Goal: Transaction & Acquisition: Purchase product/service

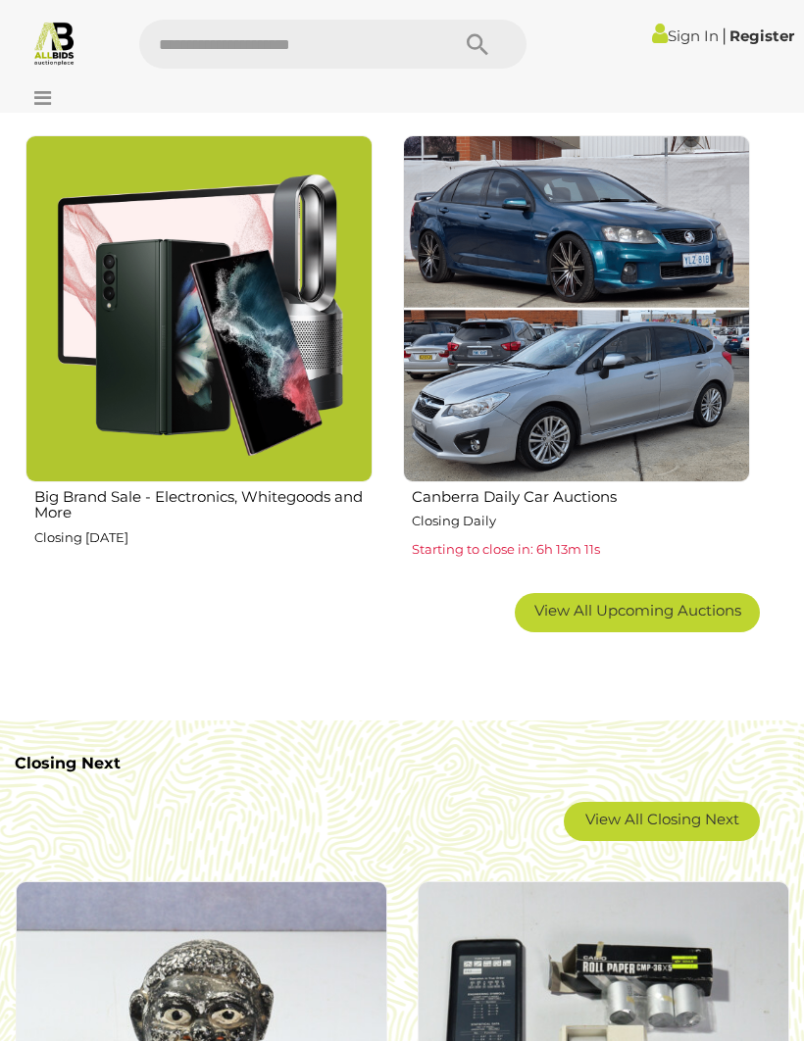
scroll to position [2209, 0]
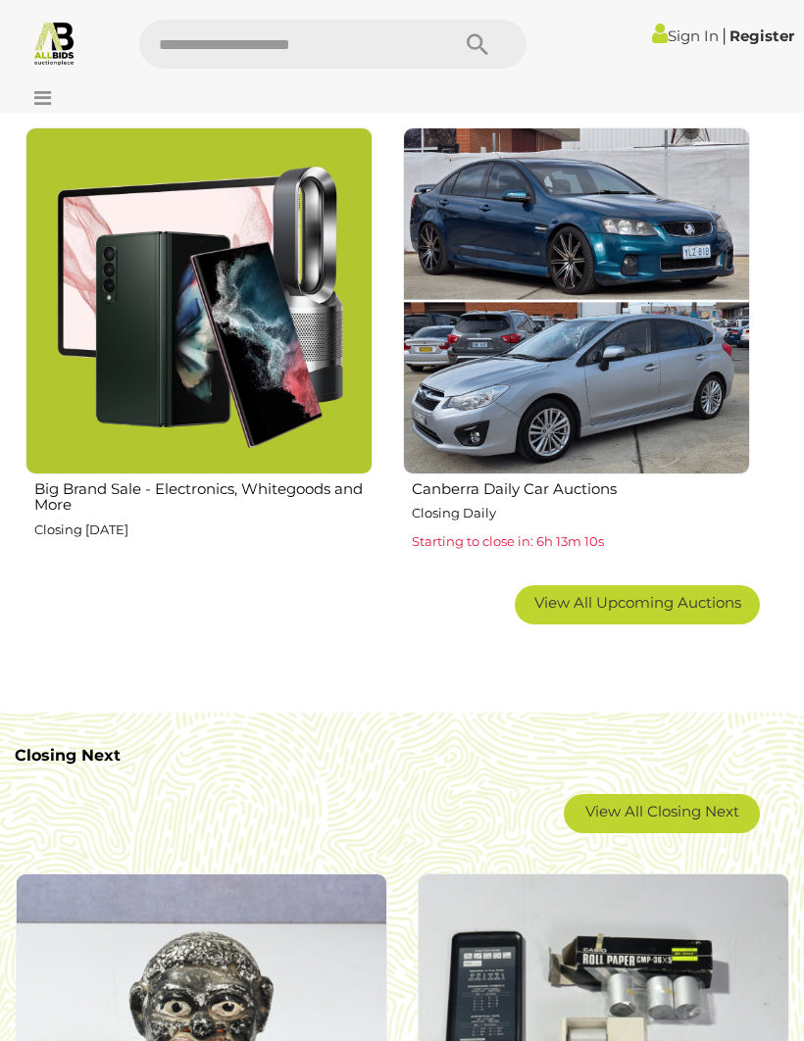
click at [621, 593] on span "View All Upcoming Auctions" at bounding box center [637, 602] width 207 height 19
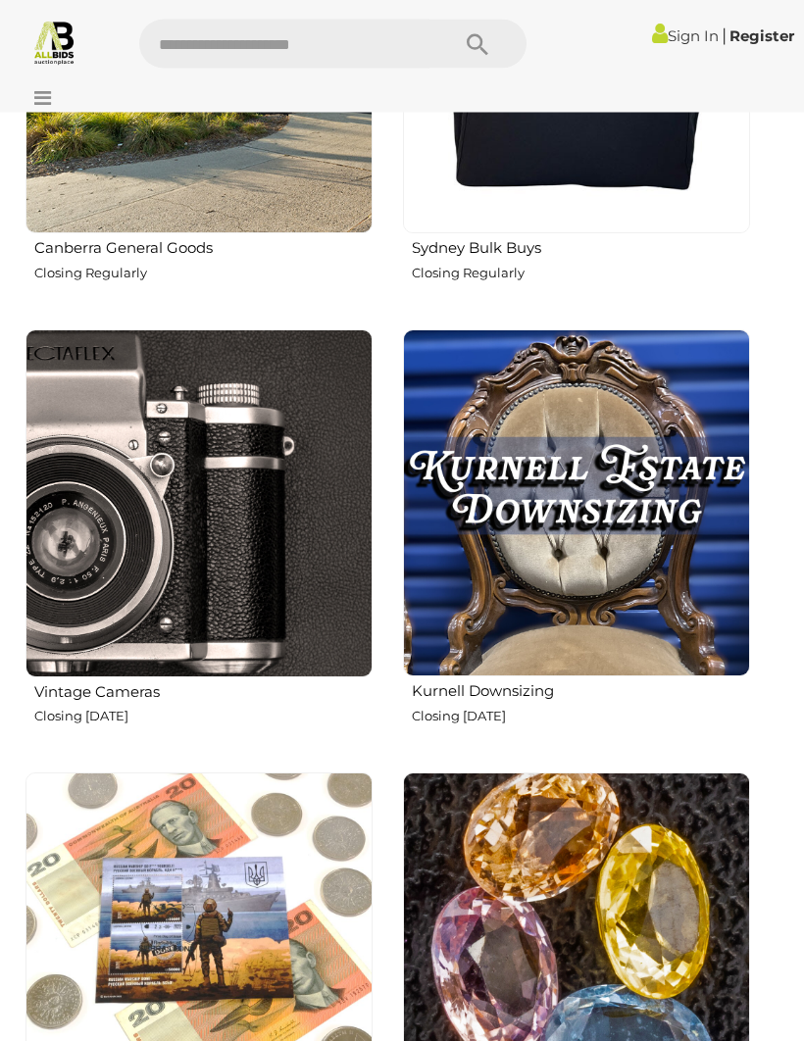
scroll to position [2909, 0]
click at [627, 562] on img at bounding box center [576, 502] width 347 height 347
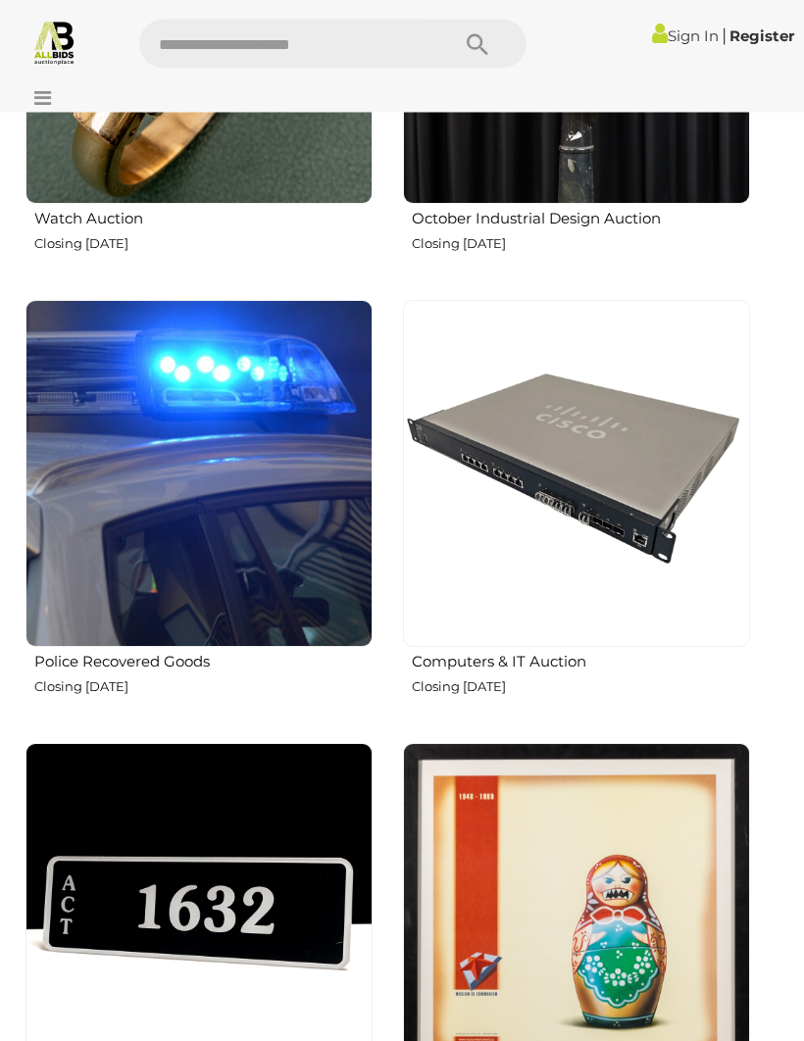
scroll to position [4268, 0]
click at [124, 562] on img at bounding box center [198, 473] width 347 height 347
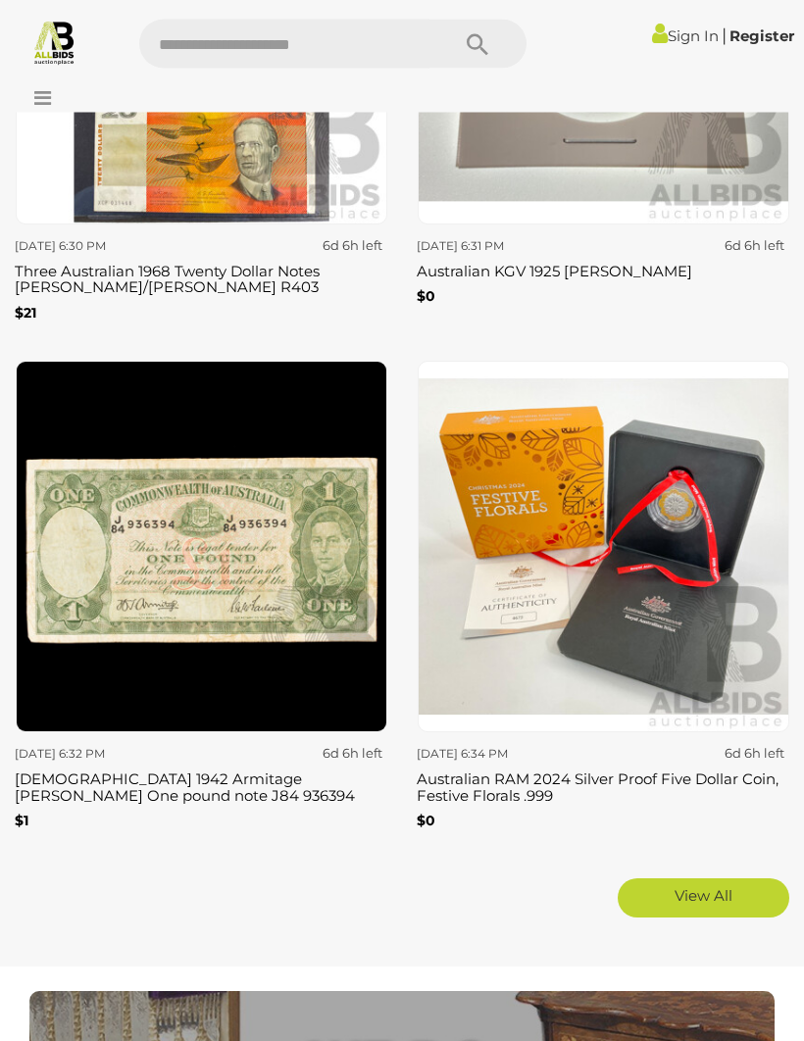
scroll to position [9848, 0]
click at [711, 879] on link "View All" at bounding box center [704, 898] width 172 height 39
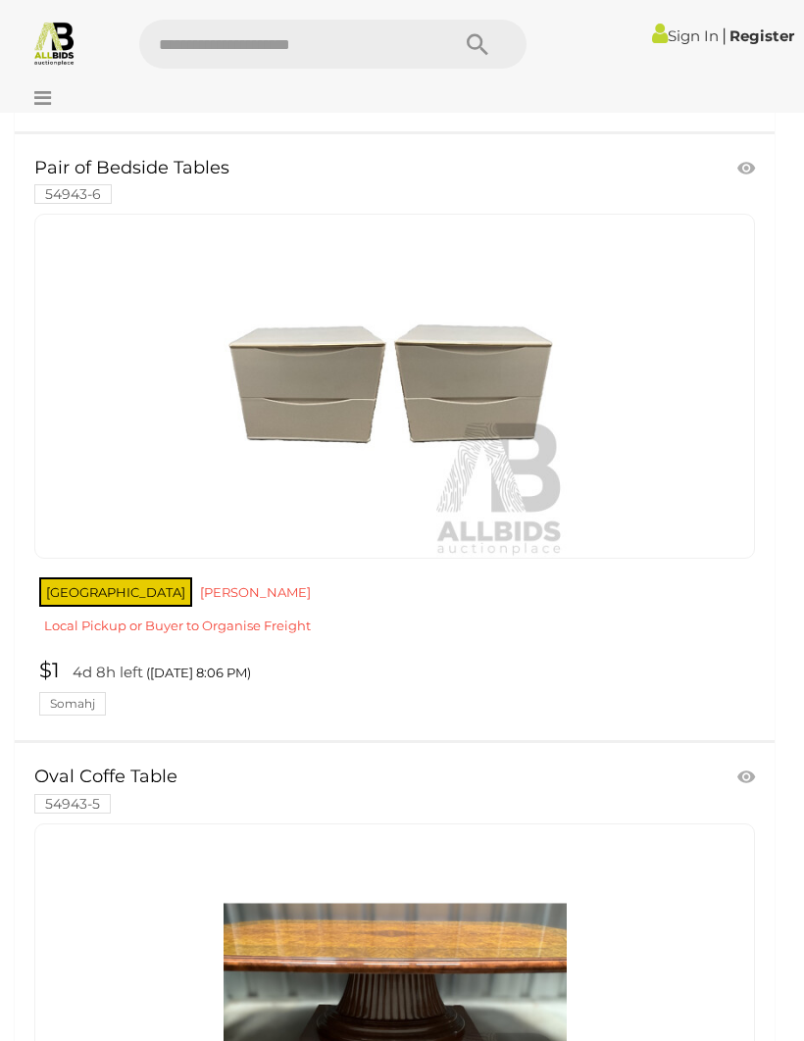
scroll to position [6503, 0]
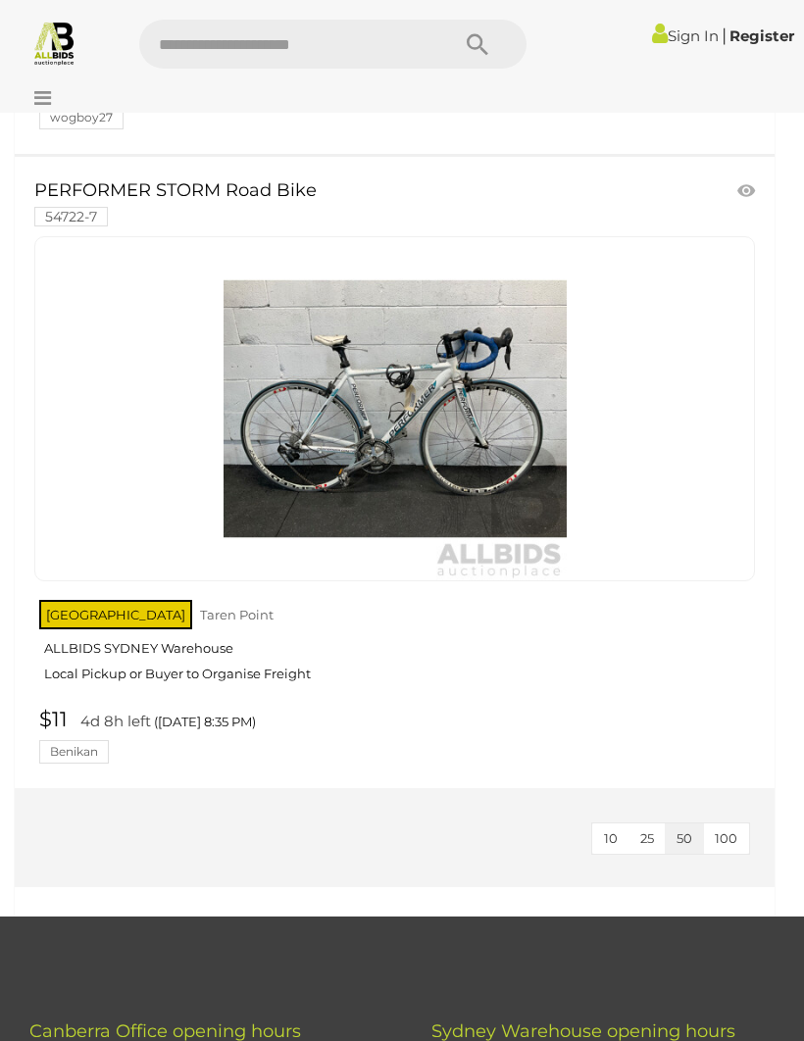
scroll to position [13539, 0]
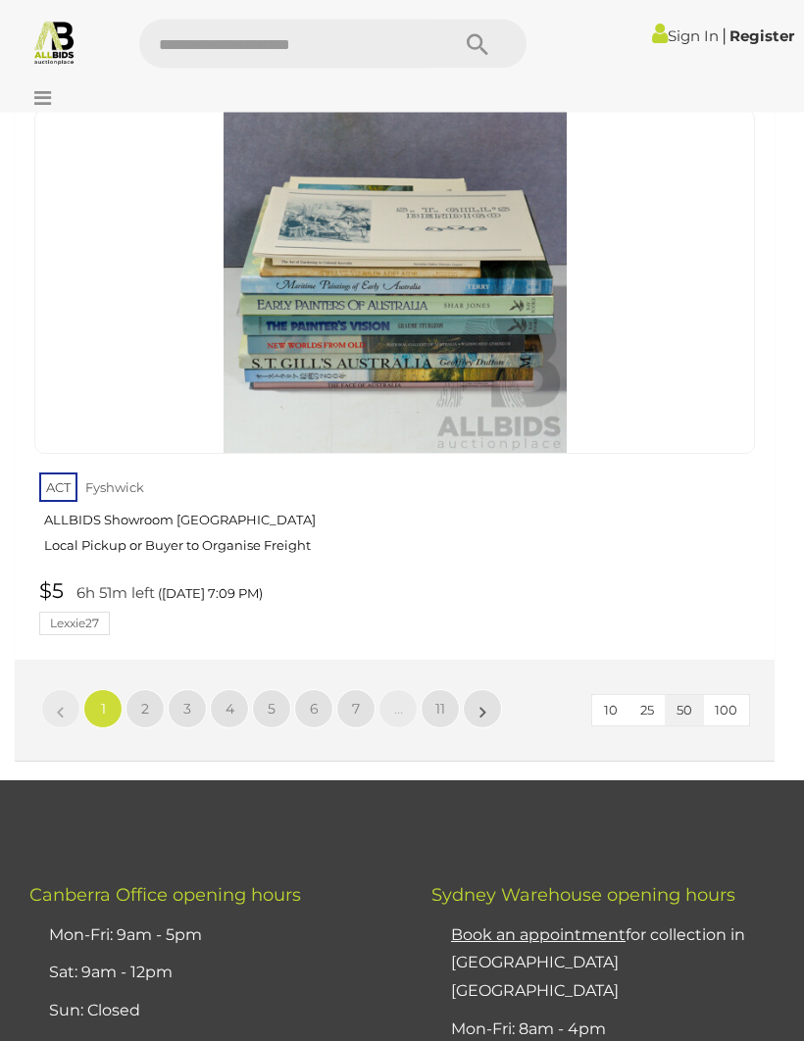
scroll to position [32359, 0]
click at [447, 689] on link "11" at bounding box center [440, 708] width 39 height 39
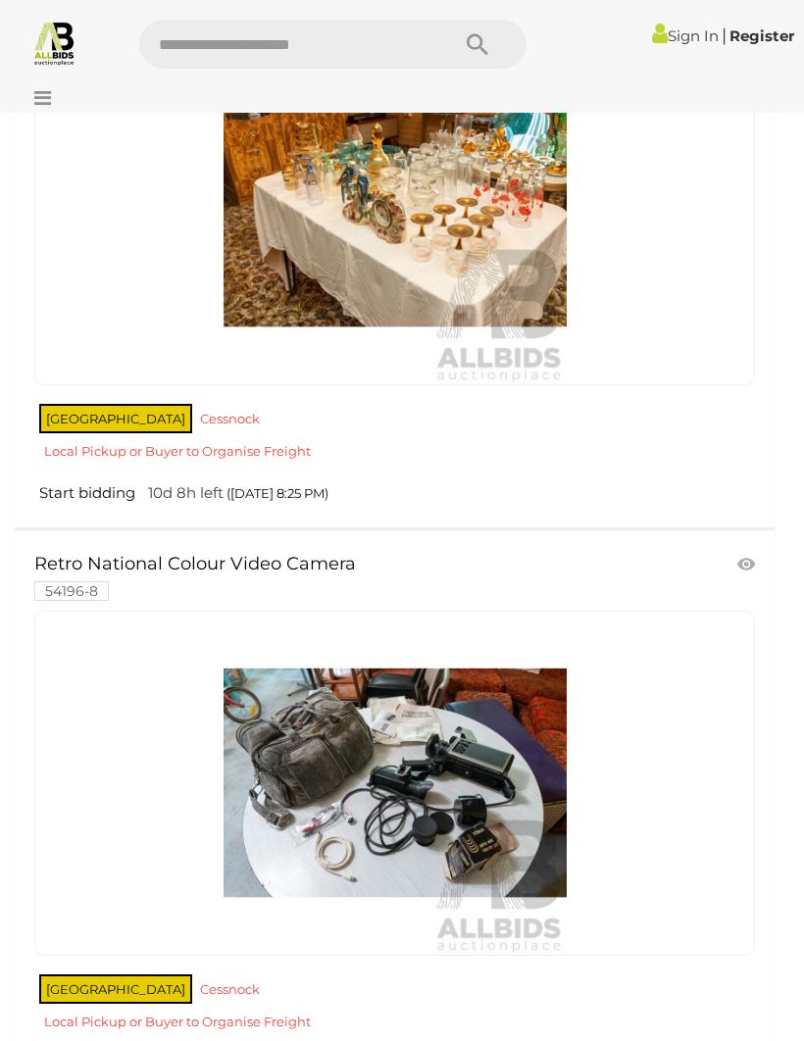
scroll to position [19373, 0]
